Goal: Transaction & Acquisition: Purchase product/service

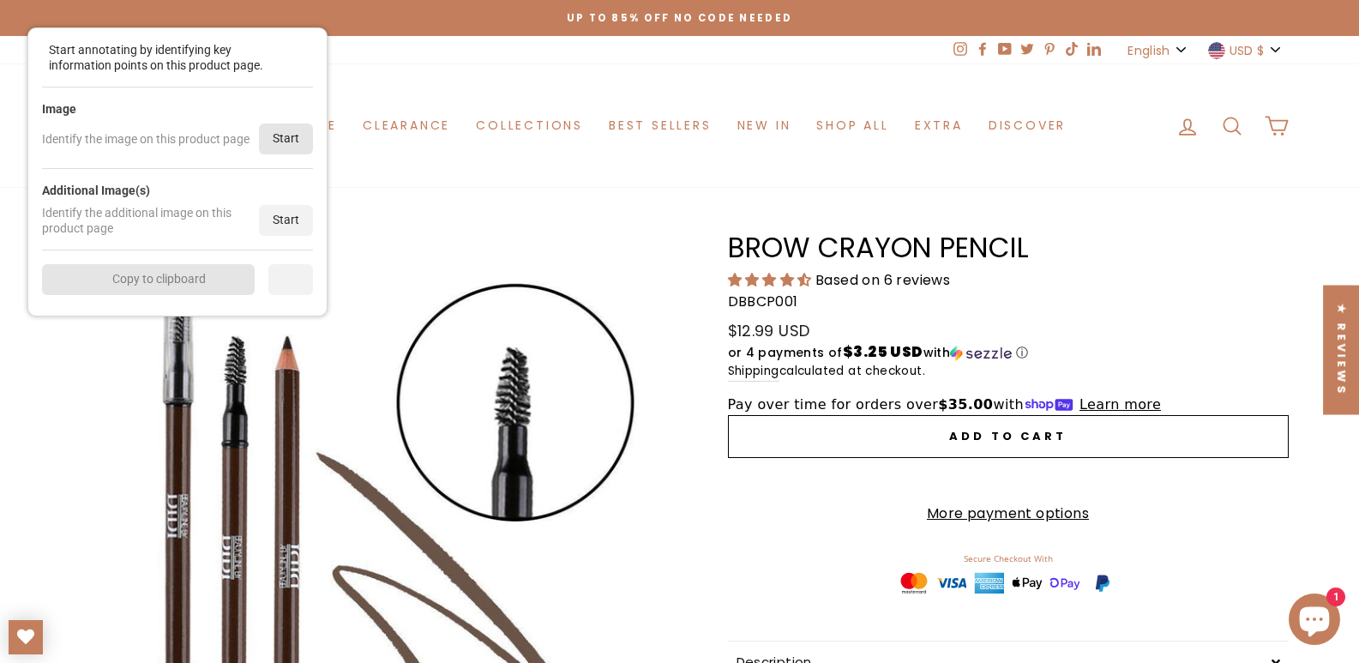
click at [288, 136] on div "Start" at bounding box center [286, 138] width 54 height 31
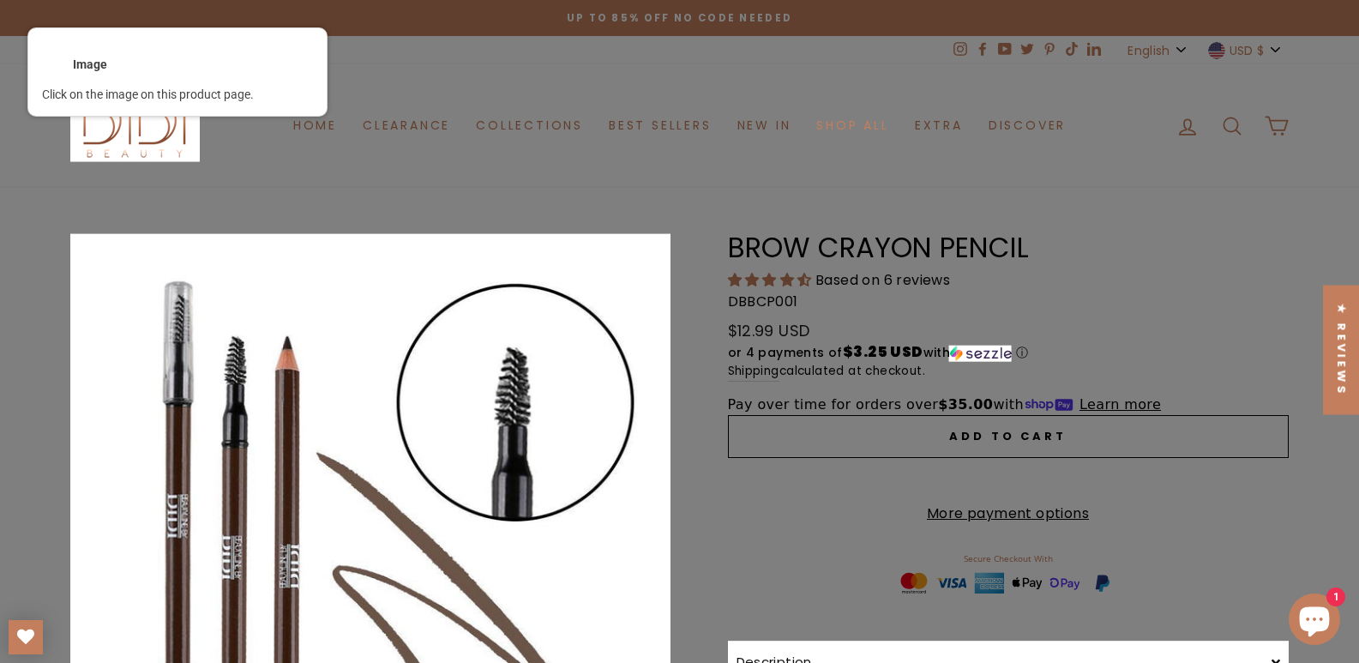
click at [423, 279] on div at bounding box center [370, 533] width 603 height 603
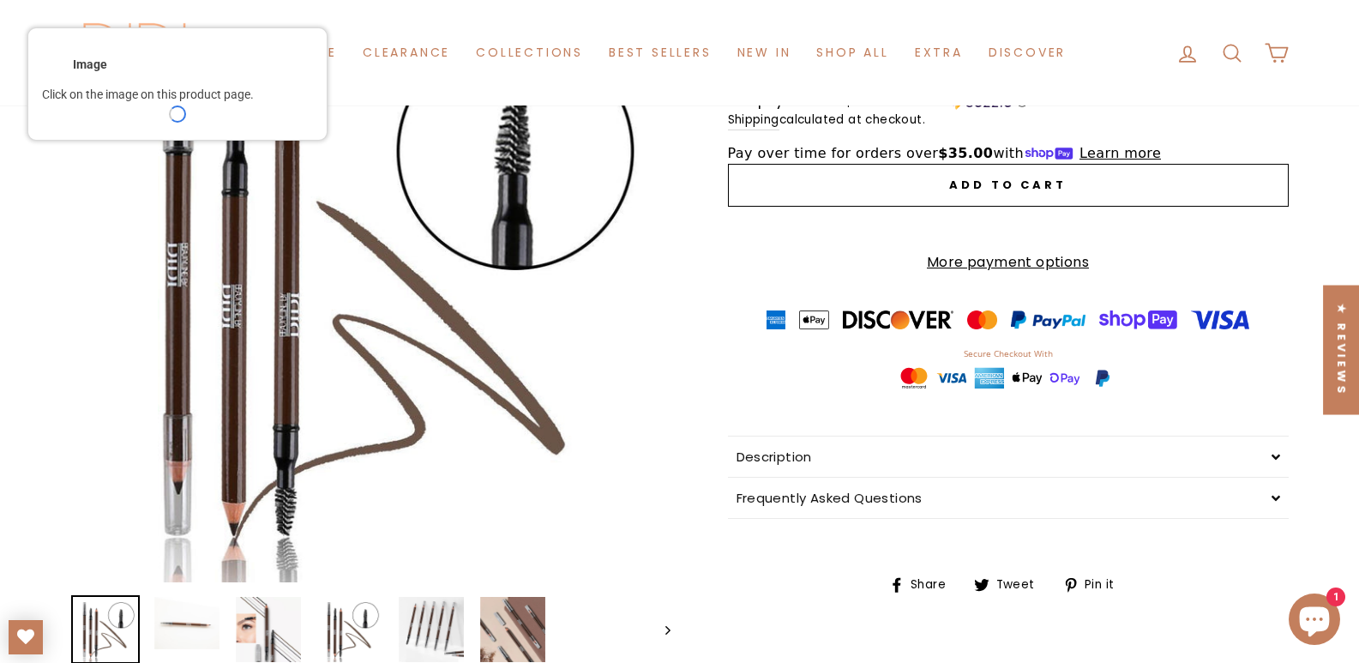
scroll to position [257, 0]
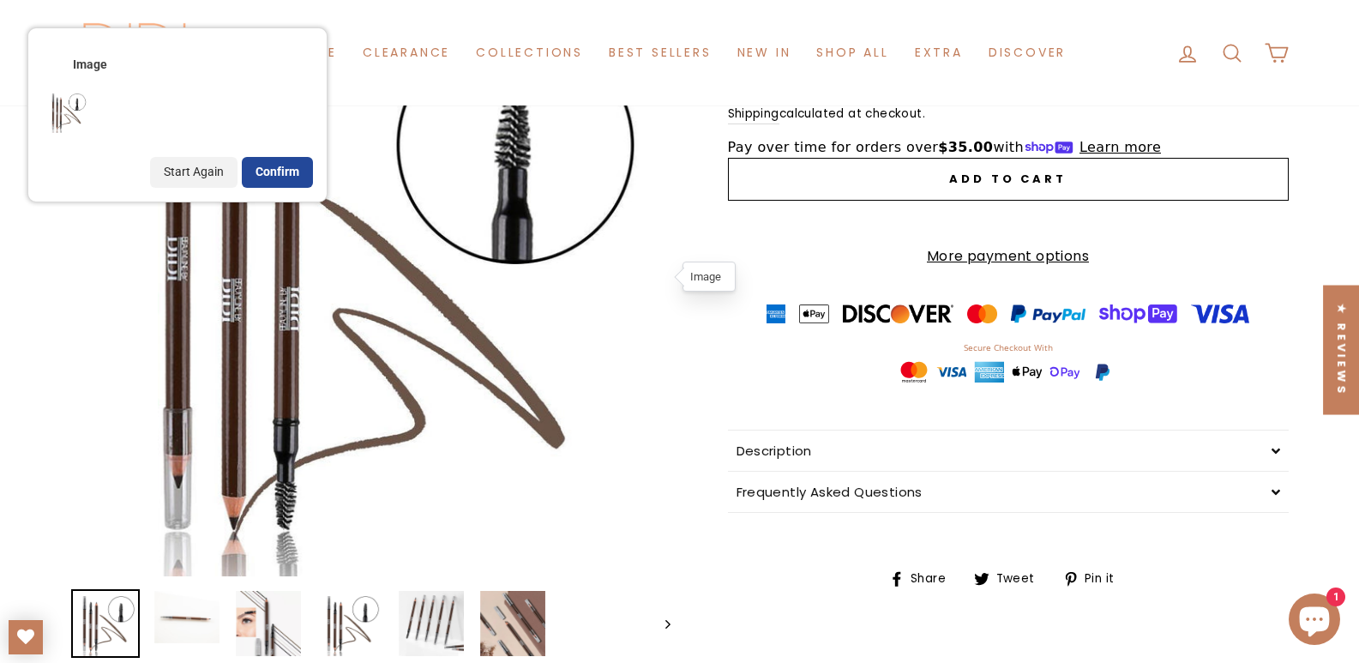
click at [289, 174] on div "Confirm" at bounding box center [277, 172] width 71 height 31
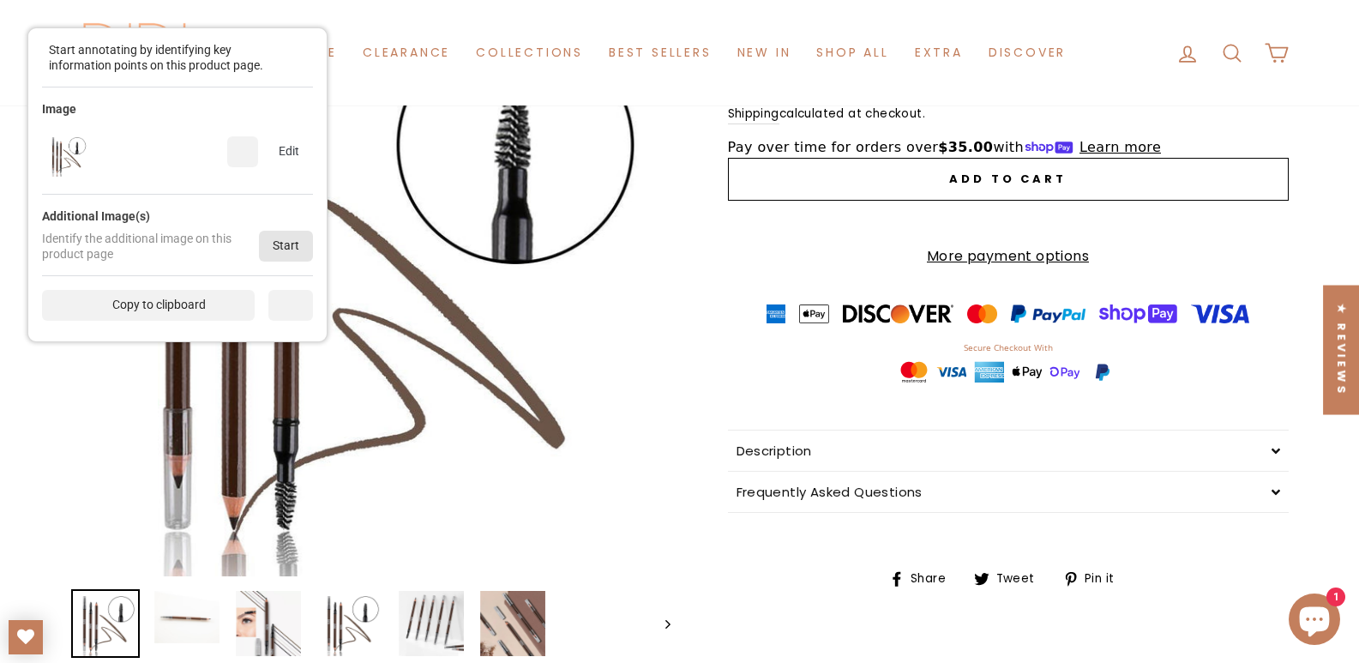
click at [287, 236] on div "Start" at bounding box center [286, 246] width 54 height 31
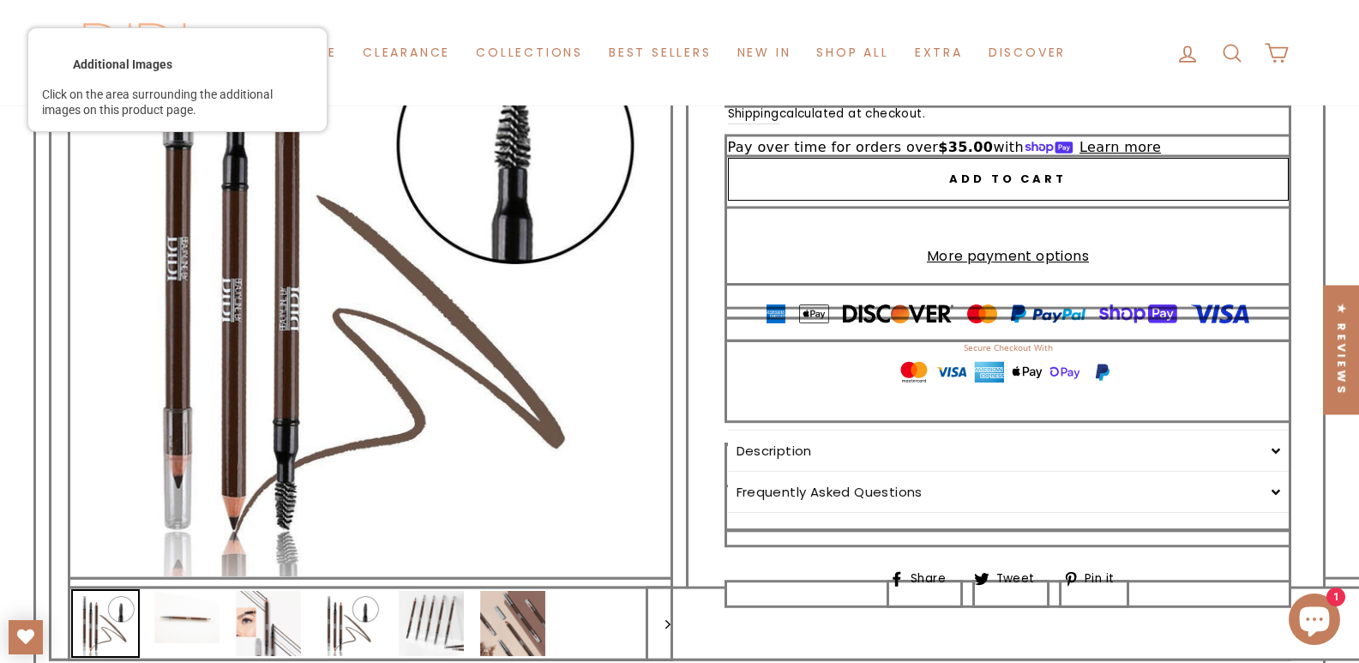
drag, startPoint x: 583, startPoint y: 633, endPoint x: 549, endPoint y: 603, distance: 45.6
click at [584, 632] on div at bounding box center [370, 623] width 603 height 72
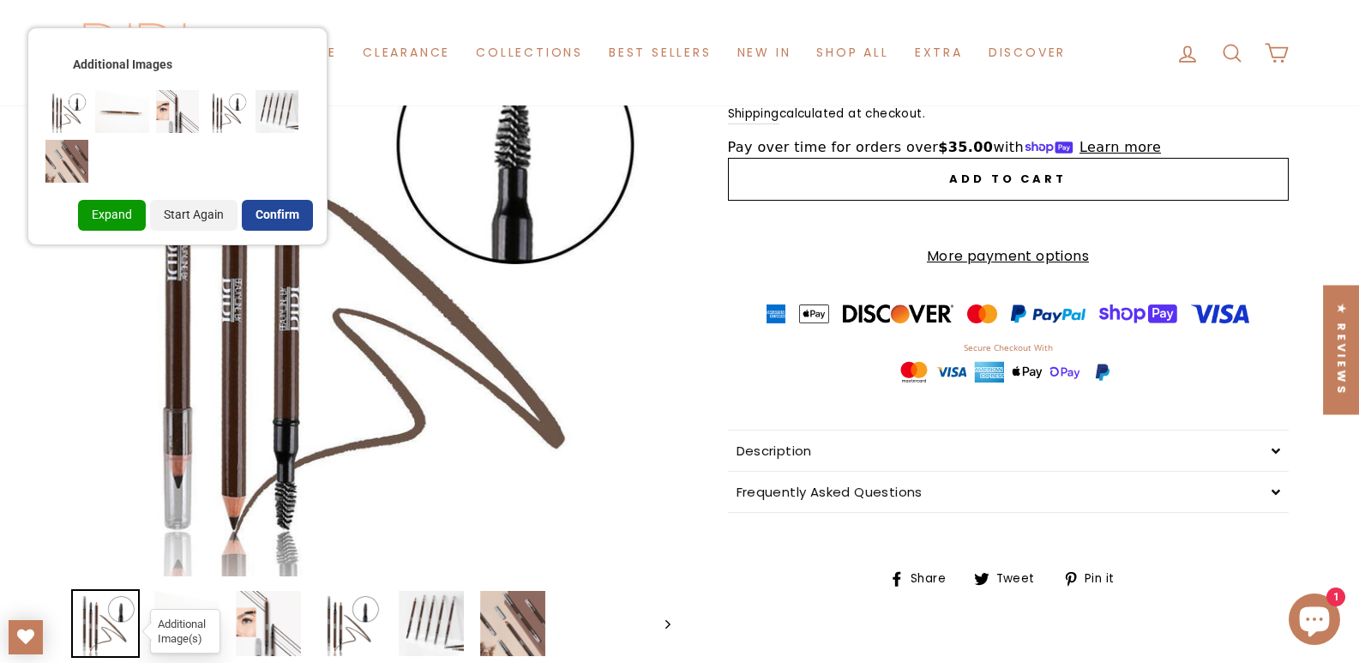
click at [264, 219] on div "Confirm" at bounding box center [277, 215] width 71 height 31
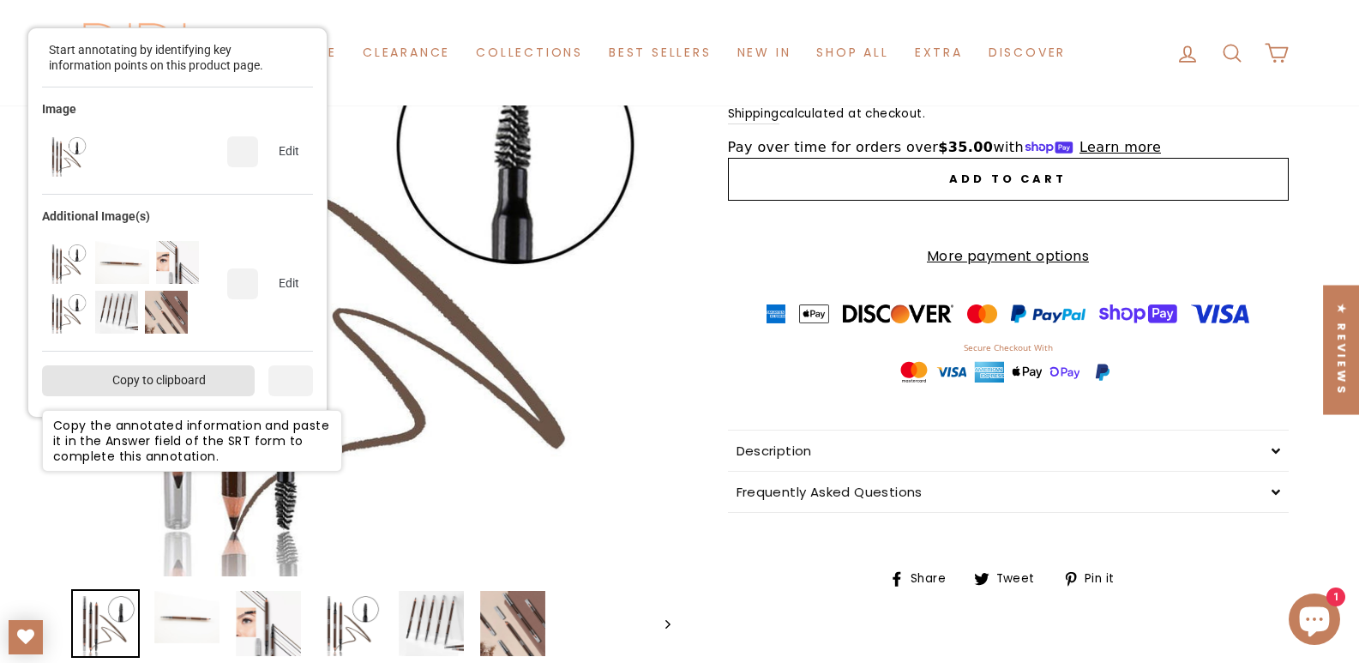
drag, startPoint x: 154, startPoint y: 389, endPoint x: 156, endPoint y: 379, distance: 10.4
click at [153, 390] on div "Copy to clipboard" at bounding box center [148, 380] width 213 height 31
